Goal: Find specific fact: Find specific fact

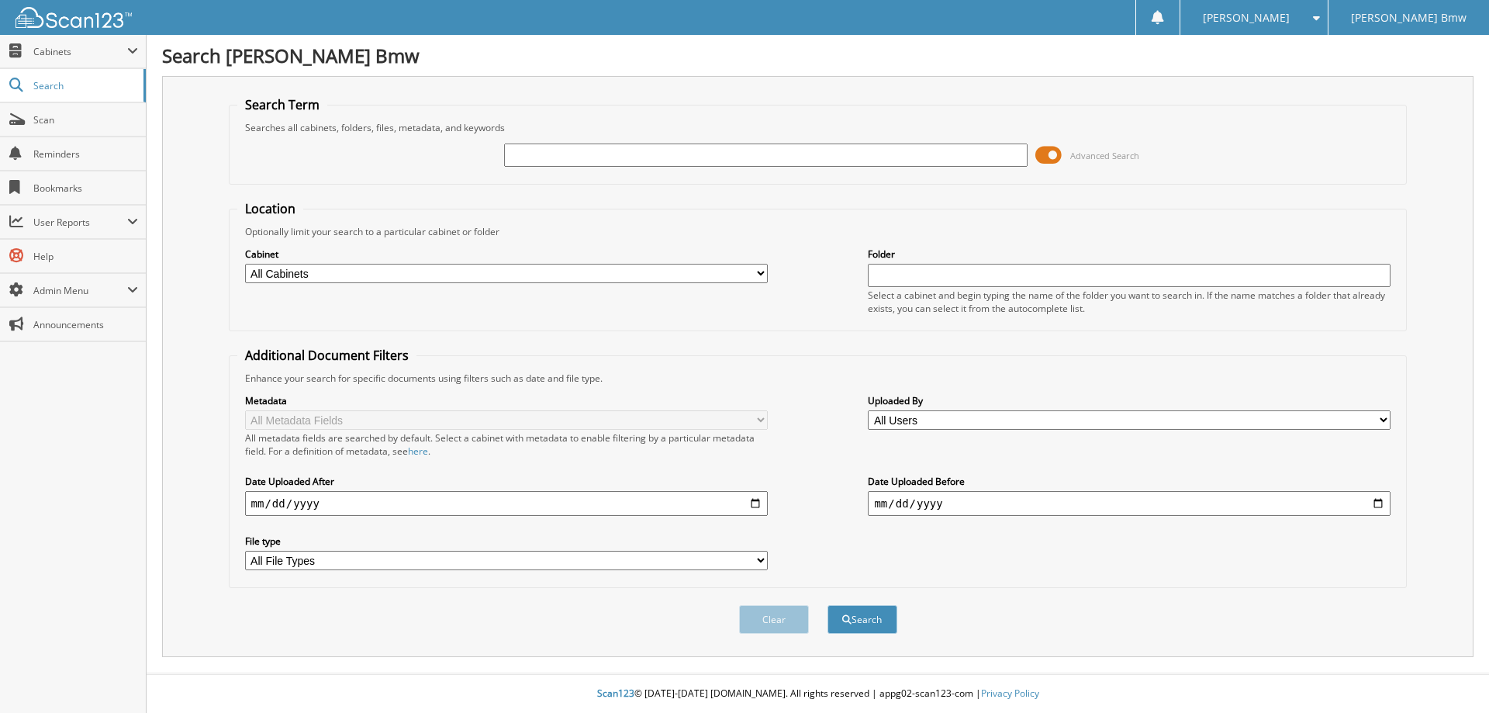
click at [592, 151] on input "text" at bounding box center [765, 154] width 523 height 23
type input "176953"
click at [827, 605] on button "Search" at bounding box center [862, 619] width 70 height 29
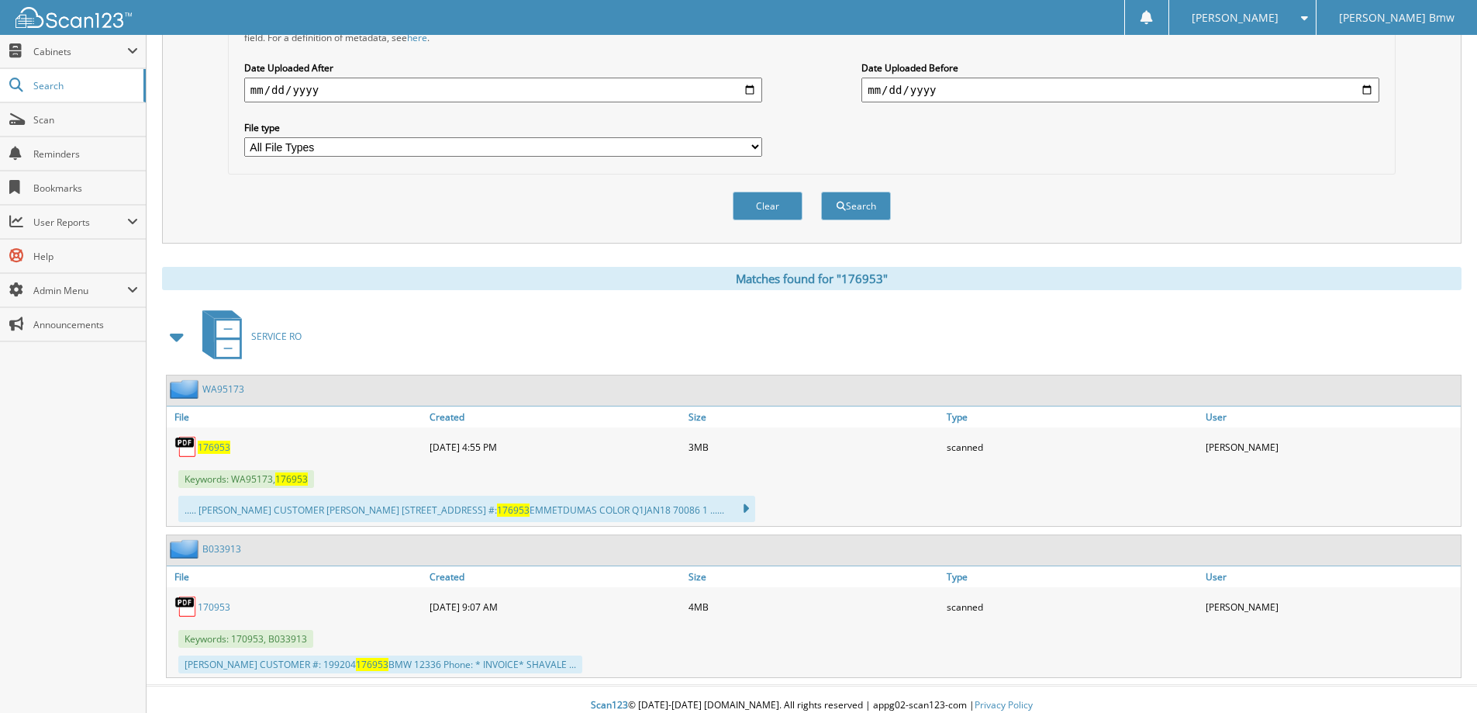
scroll to position [426, 0]
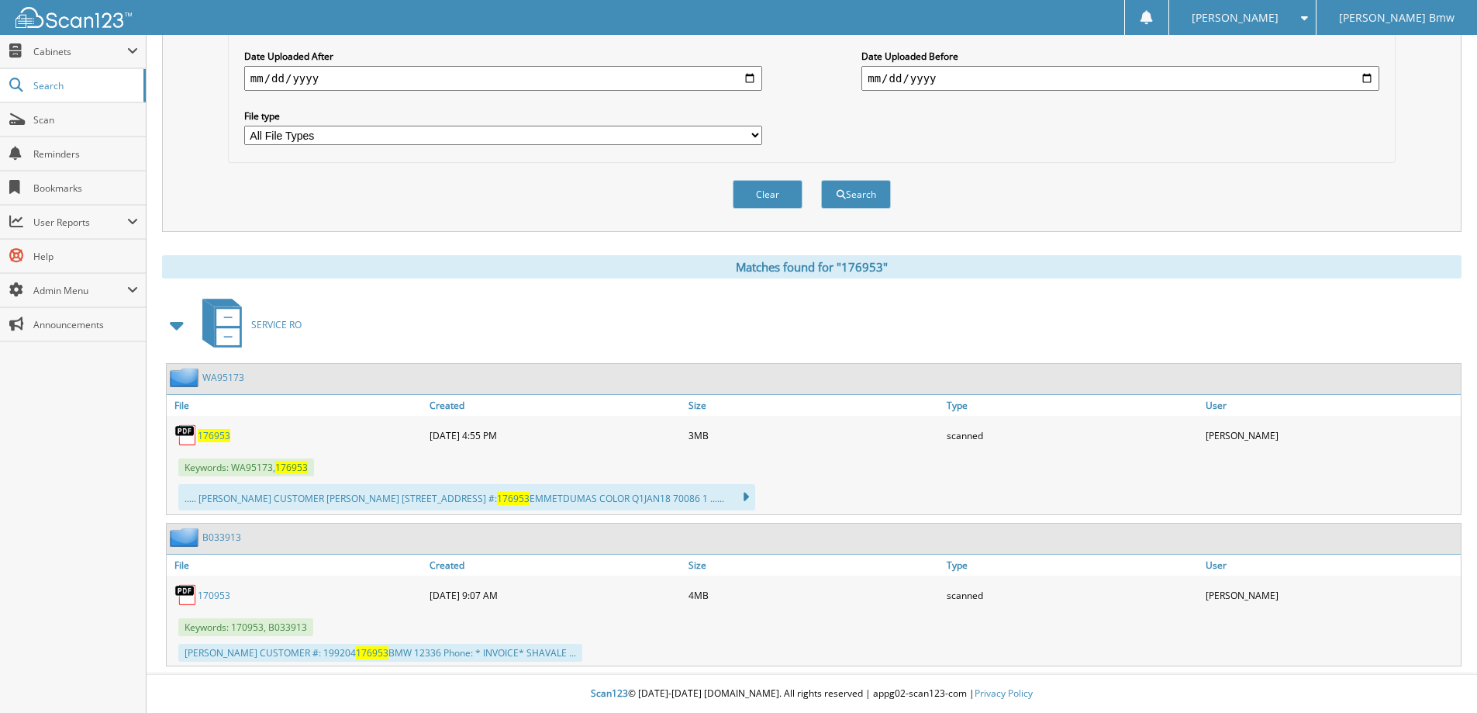
click at [228, 378] on link "WA95173" at bounding box center [223, 377] width 42 height 13
